Goal: Information Seeking & Learning: Learn about a topic

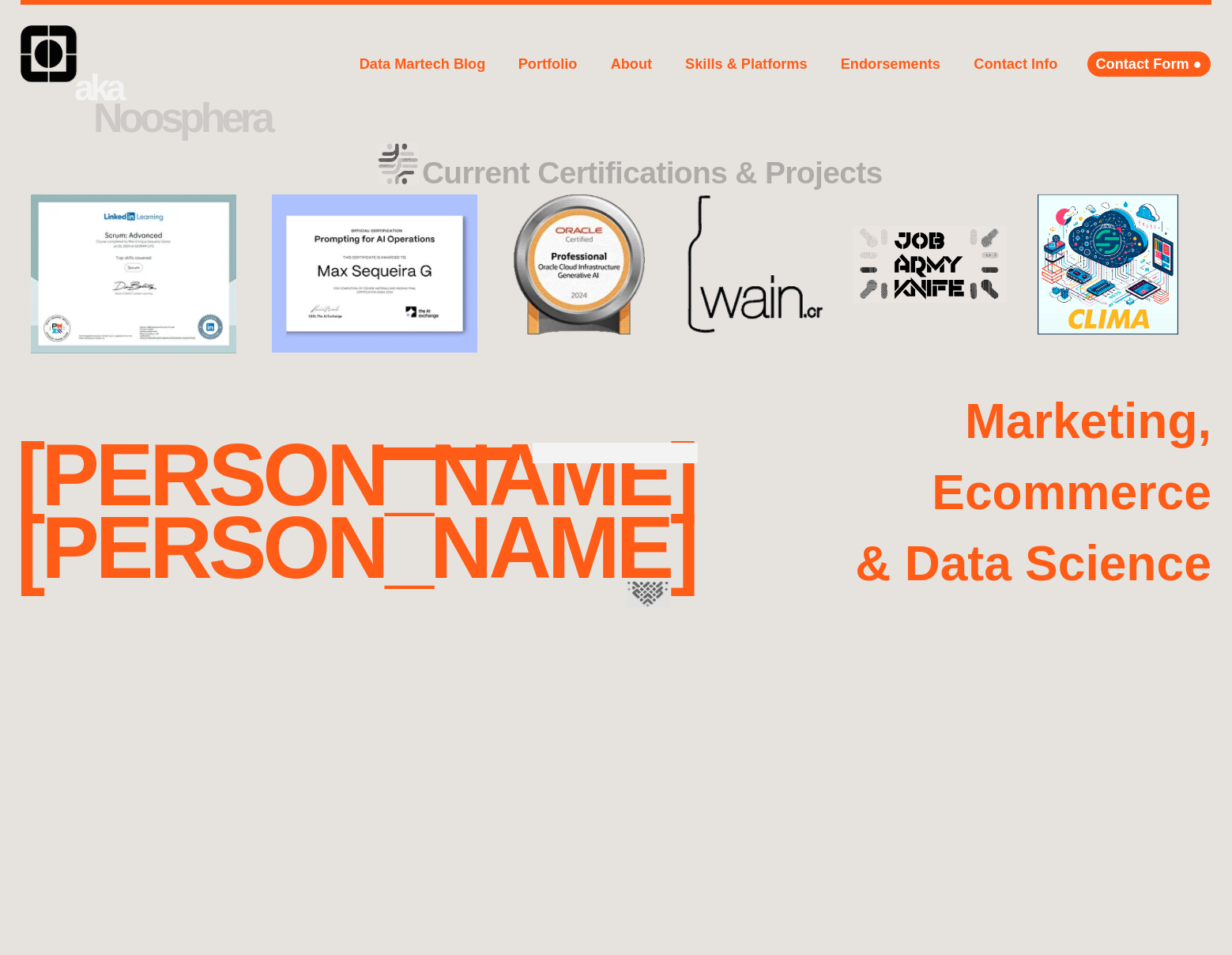
click at [422, 64] on span "Data Martech Blog" at bounding box center [422, 63] width 126 height 16
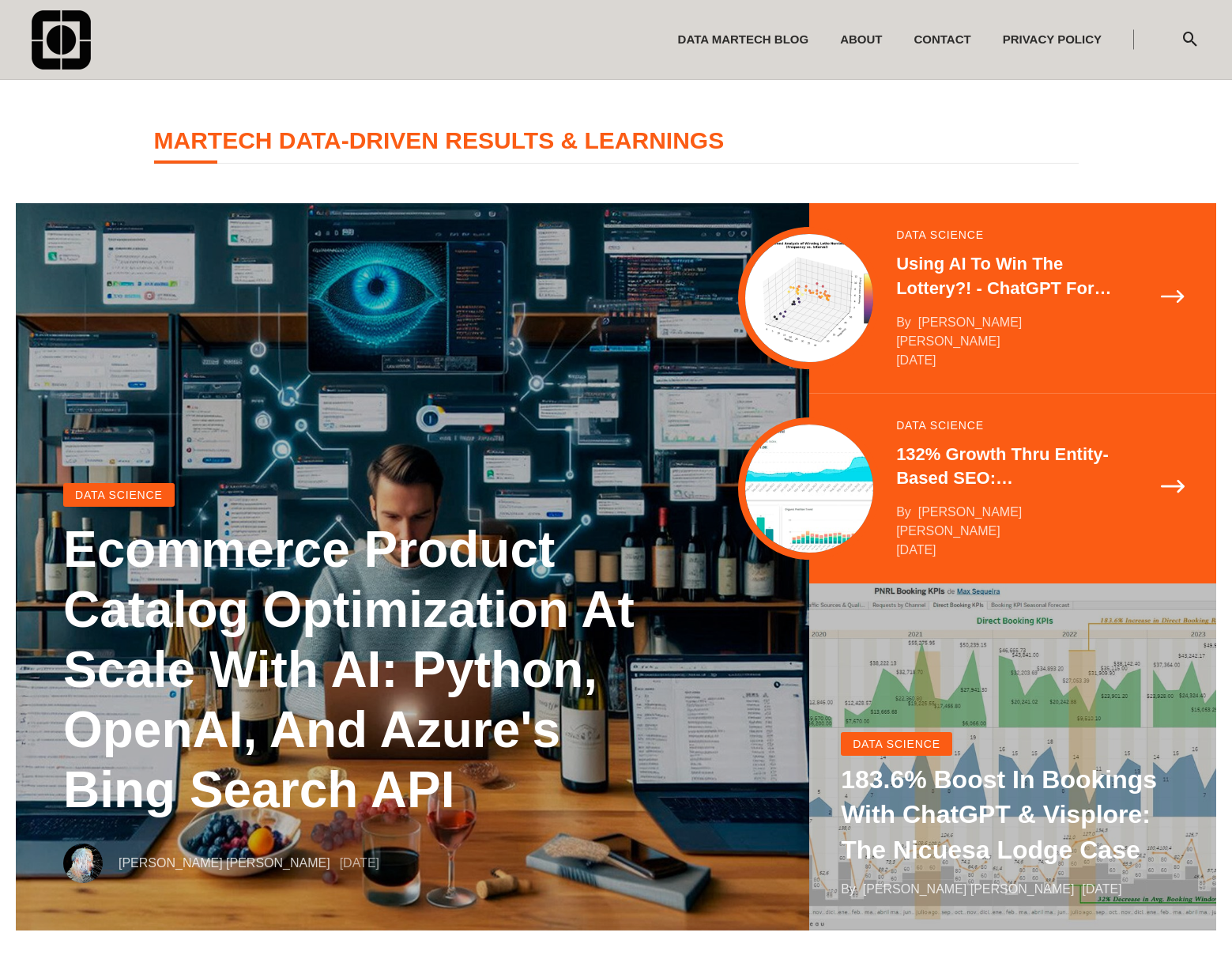
click at [1012, 814] on span "183.6% Boost in Bookings with ChatGPT & Visplore: the Nicuesa Lodge case" at bounding box center [998, 815] width 316 height 99
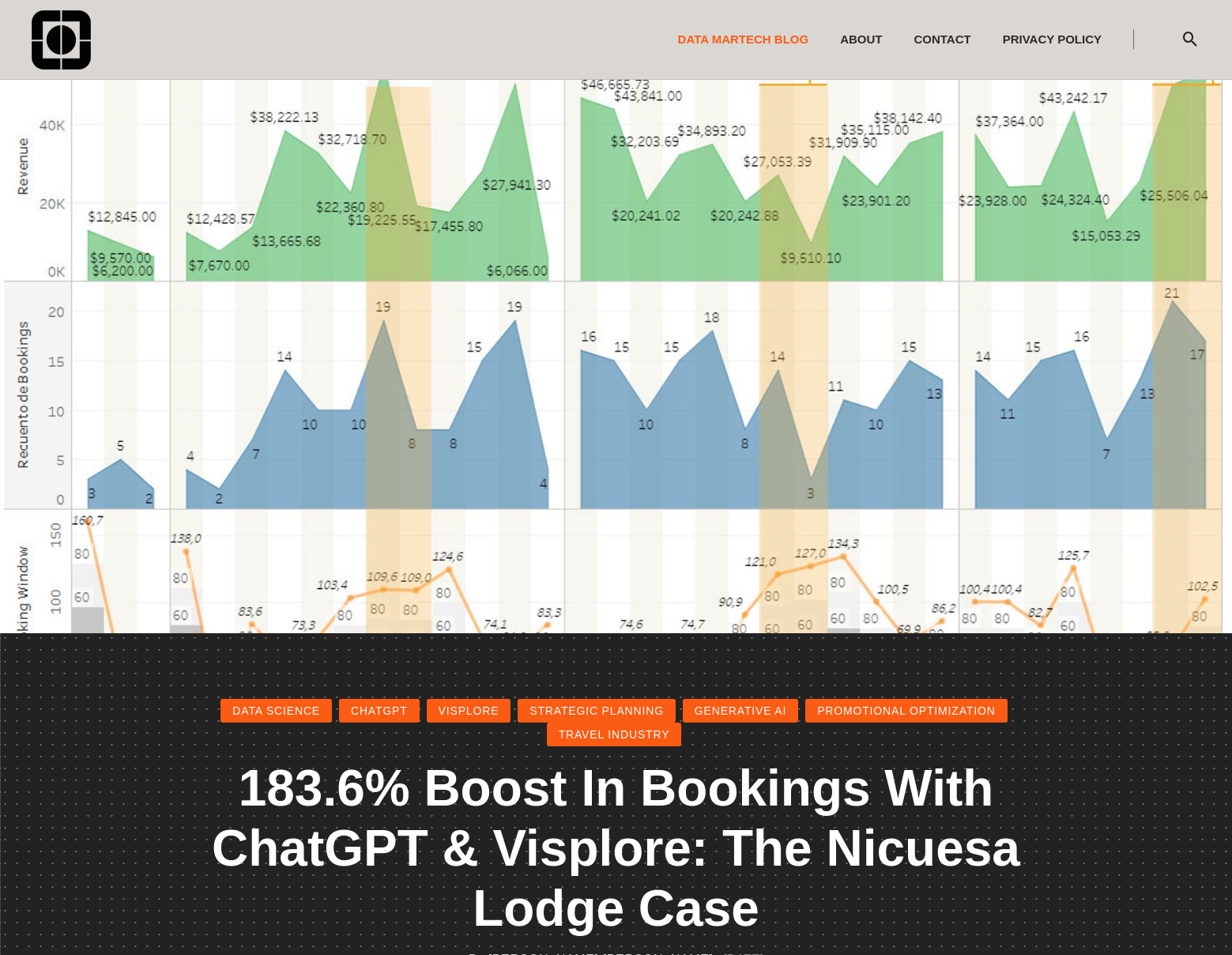
click at [751, 39] on span "Data Martech Blog" at bounding box center [743, 39] width 131 height 13
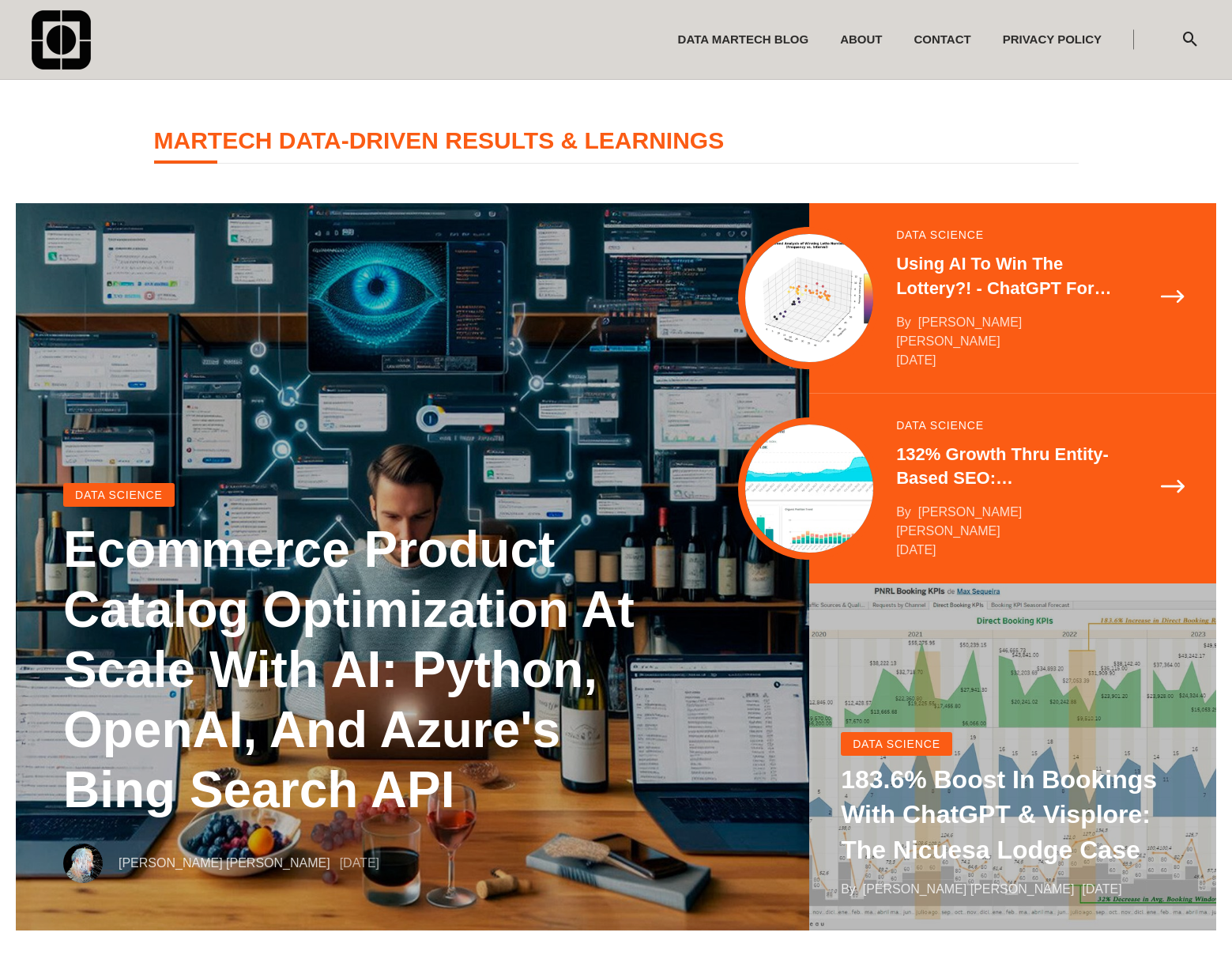
click at [1005, 475] on link "132% Growth thru Entity-Based SEO: [DOMAIN_NAME]'s Data-Driven SEO Audit & Opti…" at bounding box center [1005, 467] width 218 height 49
